Goal: Obtain resource: Obtain resource

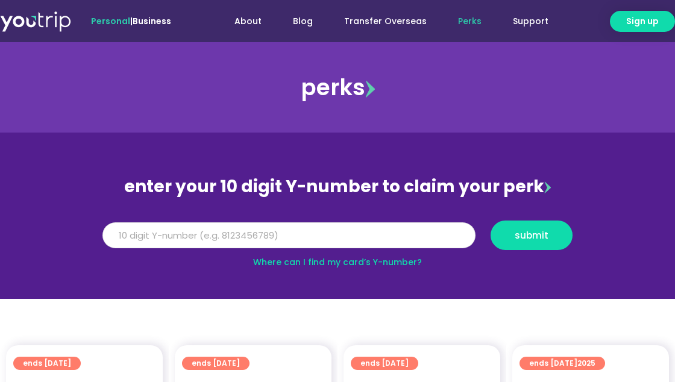
click at [317, 240] on input "Y Number" at bounding box center [288, 235] width 373 height 27
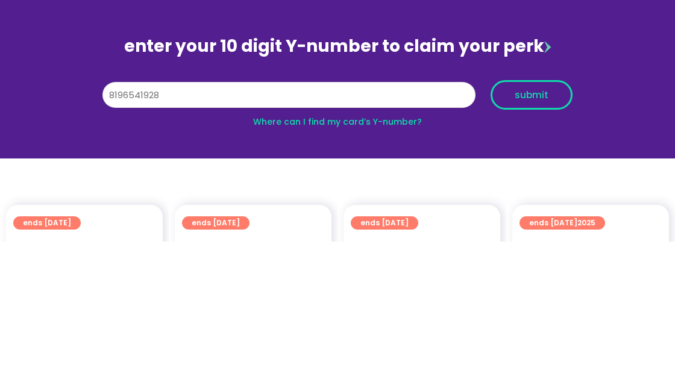
type input "8196541928"
click at [530, 239] on span "submit" at bounding box center [532, 235] width 34 height 9
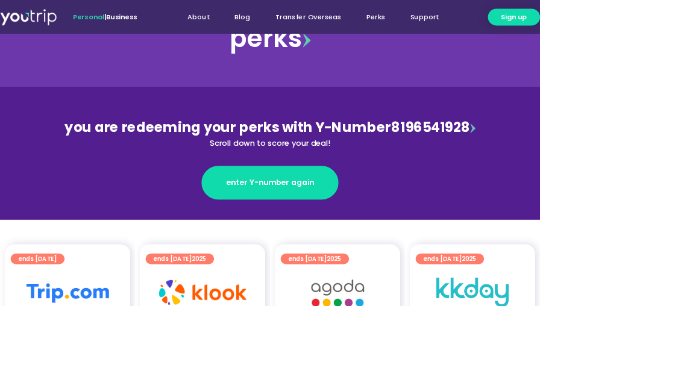
scroll to position [66, 0]
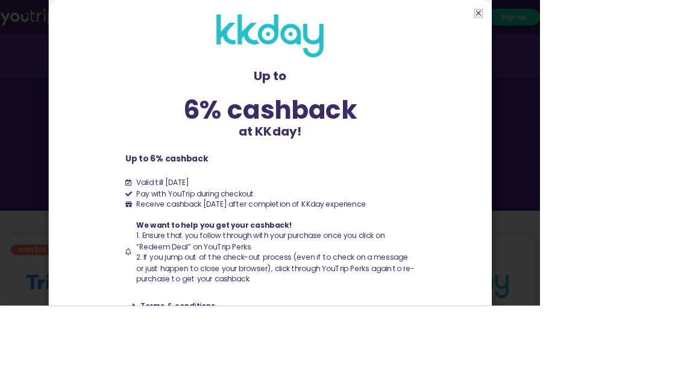
scroll to position [7, 0]
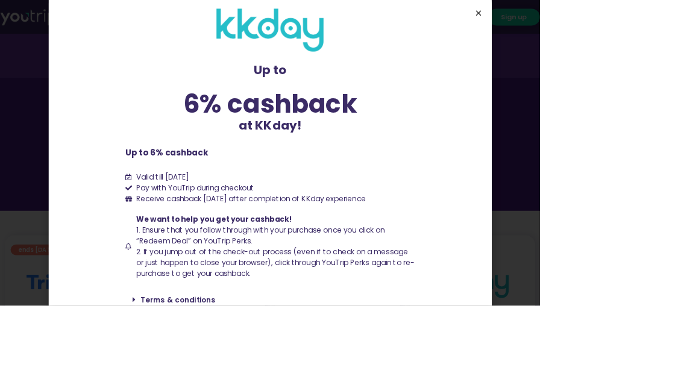
click at [602, 21] on icon "Close" at bounding box center [597, 16] width 9 height 9
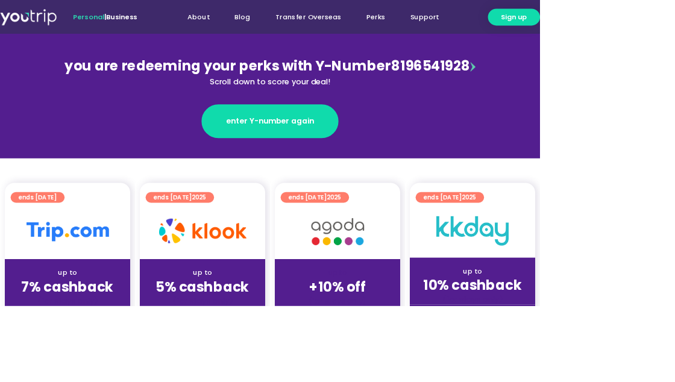
scroll to position [133, 0]
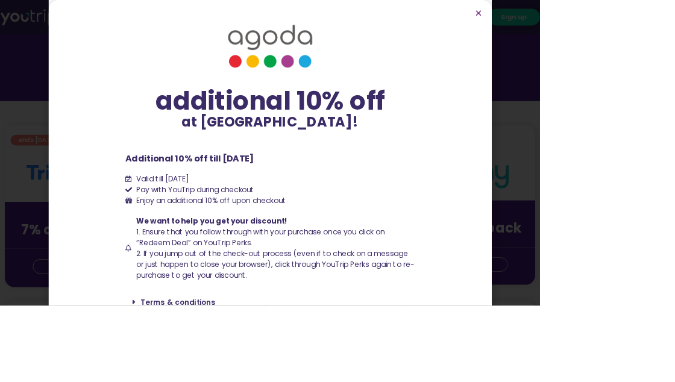
scroll to position [205, 0]
